Goal: Task Accomplishment & Management: Manage account settings

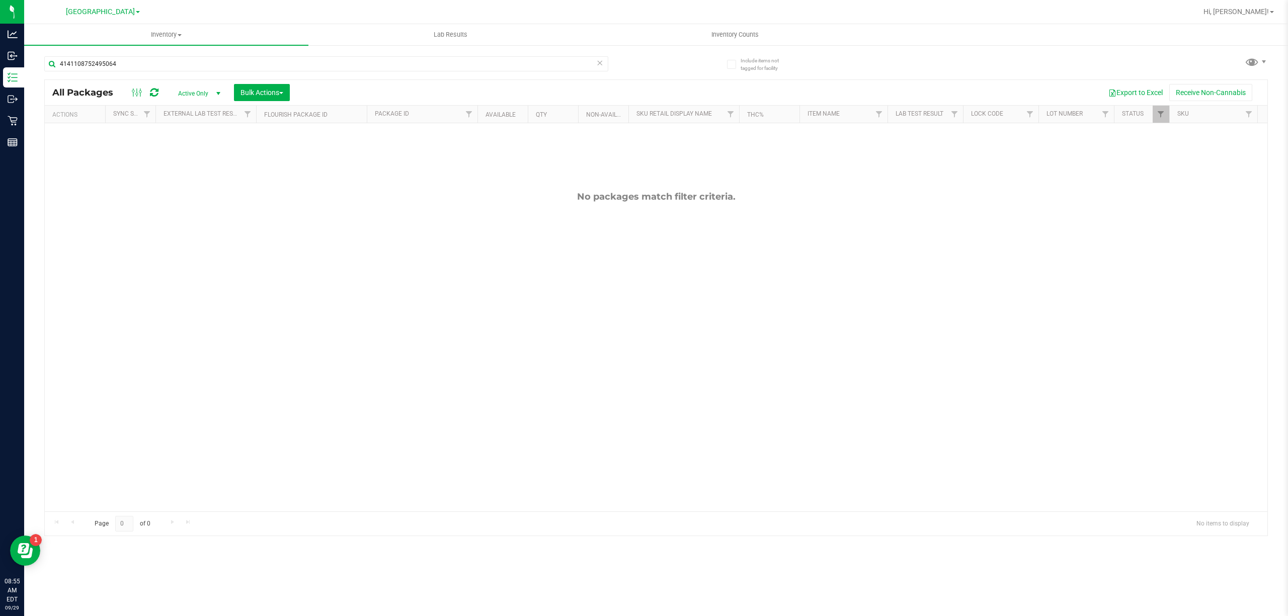
drag, startPoint x: 1176, startPoint y: 359, endPoint x: 1169, endPoint y: 349, distance: 12.6
click at [1175, 354] on div "No packages match filter criteria." at bounding box center [656, 351] width 1223 height 456
click at [1261, 8] on span "Hi, [PERSON_NAME]!" at bounding box center [1236, 12] width 65 height 8
click at [1228, 87] on span "Sign Out" at bounding box center [1235, 89] width 29 height 10
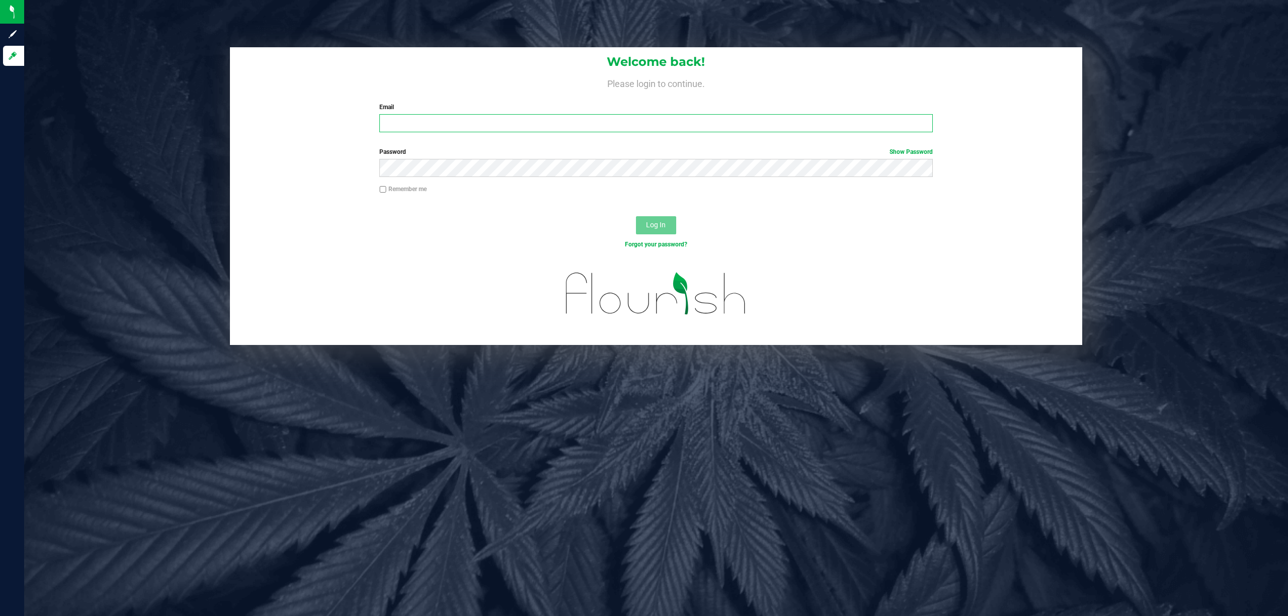
click at [582, 122] on input "Email" at bounding box center [656, 123] width 554 height 18
type input "[EMAIL_ADDRESS][DOMAIN_NAME]"
click at [636, 216] on button "Log In" at bounding box center [656, 225] width 40 height 18
